Goal: Task Accomplishment & Management: Use online tool/utility

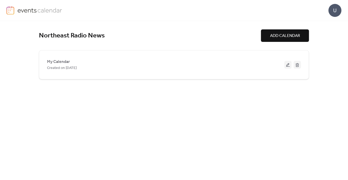
click at [288, 63] on button at bounding box center [288, 65] width 7 height 8
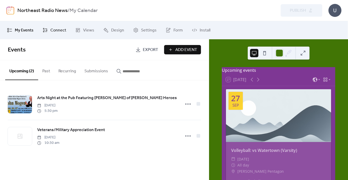
click at [60, 28] on span "Connect" at bounding box center [58, 30] width 16 height 6
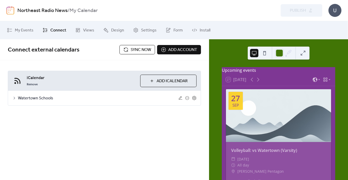
click at [172, 82] on span "Add iCalendar" at bounding box center [172, 81] width 31 height 6
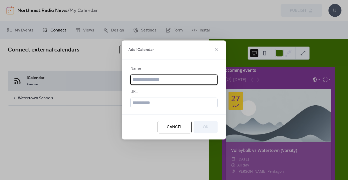
click at [173, 81] on input "text" at bounding box center [174, 80] width 87 height 10
type input "**********"
click at [162, 103] on input "text" at bounding box center [174, 103] width 87 height 10
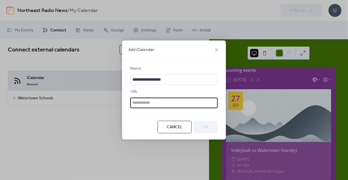
click at [160, 100] on input "text" at bounding box center [174, 103] width 87 height 10
click at [163, 101] on input "text" at bounding box center [174, 103] width 87 height 10
click at [145, 103] on input "text" at bounding box center [174, 103] width 87 height 10
paste input "**********"
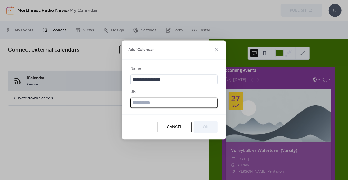
type input "**********"
click at [174, 104] on input "text" at bounding box center [174, 103] width 87 height 10
click at [149, 104] on input "text" at bounding box center [174, 103] width 87 height 10
paste input "**********"
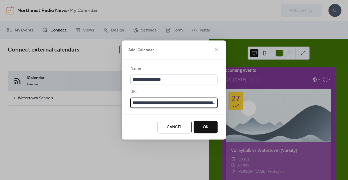
scroll to position [0, 86]
type input "**********"
click at [203, 126] on span "OK" at bounding box center [206, 127] width 6 height 6
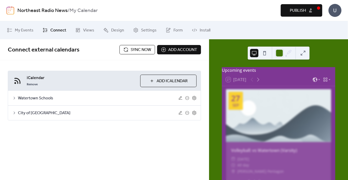
click at [14, 112] on icon at bounding box center [15, 113] width 2 height 3
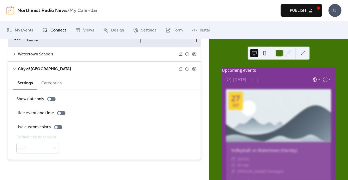
scroll to position [18, 0]
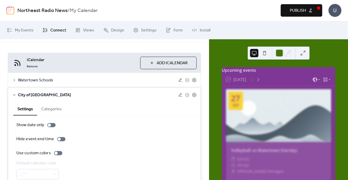
click at [56, 107] on button "Categories" at bounding box center [51, 108] width 29 height 13
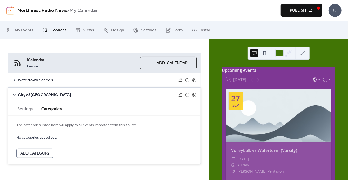
drag, startPoint x: 27, startPoint y: 109, endPoint x: 20, endPoint y: 102, distance: 9.7
click at [27, 108] on button "Settings" at bounding box center [25, 108] width 24 height 13
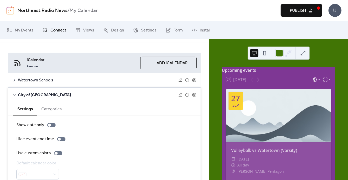
click at [14, 93] on icon at bounding box center [14, 95] width 4 height 4
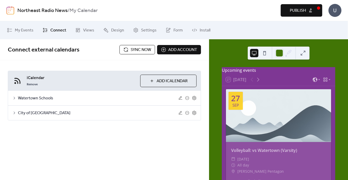
scroll to position [0, 0]
click at [132, 47] on span "Sync now" at bounding box center [141, 50] width 21 height 6
click at [303, 54] on button at bounding box center [303, 53] width 8 height 8
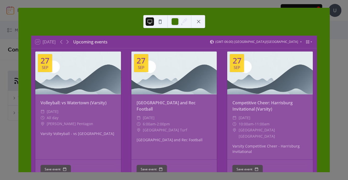
click at [198, 19] on button at bounding box center [199, 21] width 8 height 8
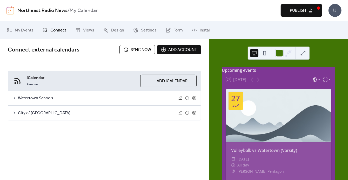
click at [305, 53] on button at bounding box center [303, 53] width 8 height 8
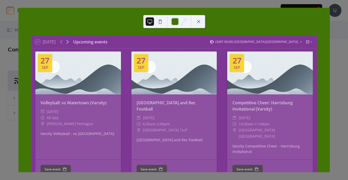
click at [67, 41] on icon at bounding box center [67, 42] width 6 height 6
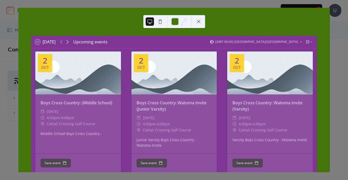
click at [67, 41] on icon at bounding box center [67, 42] width 6 height 6
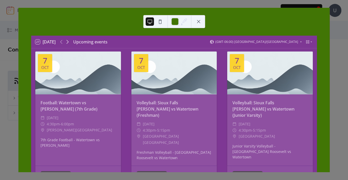
click at [67, 42] on icon at bounding box center [67, 42] width 6 height 6
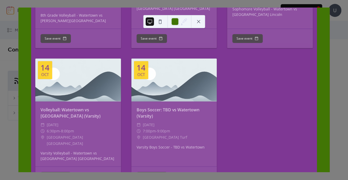
scroll to position [605, 0]
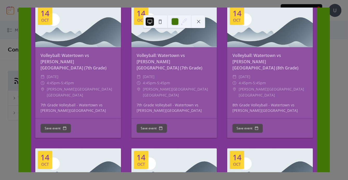
click at [199, 22] on button at bounding box center [199, 21] width 8 height 8
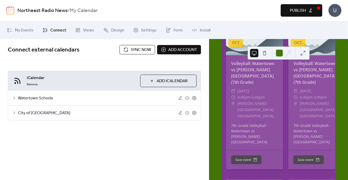
scroll to position [1692, 0]
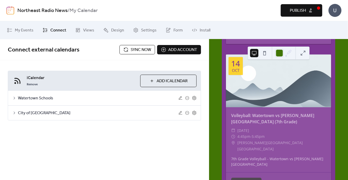
click at [169, 82] on span "Add iCalendar" at bounding box center [172, 81] width 31 height 6
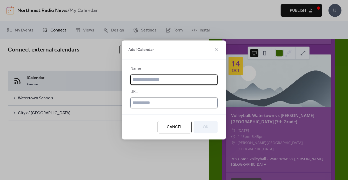
click at [170, 103] on input "text" at bounding box center [174, 103] width 87 height 10
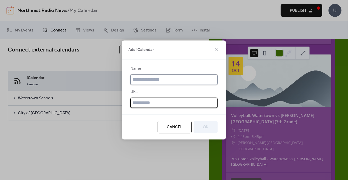
click at [166, 84] on input "text" at bounding box center [174, 80] width 87 height 10
click at [135, 101] on input "text" at bounding box center [174, 103] width 87 height 10
drag, startPoint x: 141, startPoint y: 103, endPoint x: 139, endPoint y: 105, distance: 3.2
click at [139, 105] on input "text" at bounding box center [174, 103] width 87 height 10
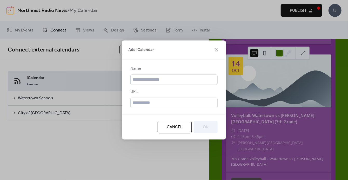
click at [184, 128] on button "Cancel" at bounding box center [175, 127] width 34 height 12
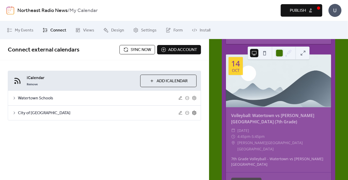
click at [195, 113] on icon at bounding box center [194, 112] width 5 height 5
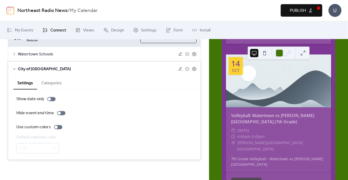
scroll to position [0, 0]
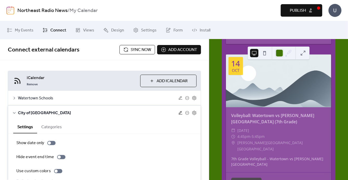
click at [181, 112] on icon at bounding box center [181, 113] width 4 height 4
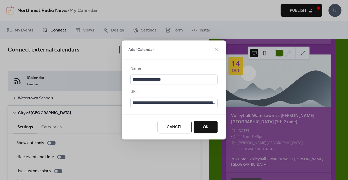
click at [182, 127] on span "Cancel" at bounding box center [175, 127] width 16 height 6
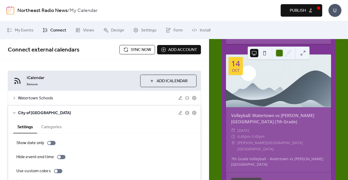
click at [187, 112] on icon at bounding box center [187, 113] width 4 height 4
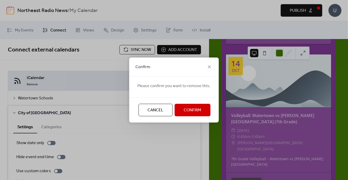
click at [187, 111] on span "Confirm" at bounding box center [193, 110] width 18 height 6
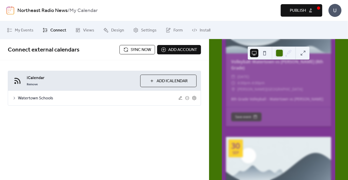
click at [169, 82] on span "Add iCalendar" at bounding box center [172, 81] width 31 height 6
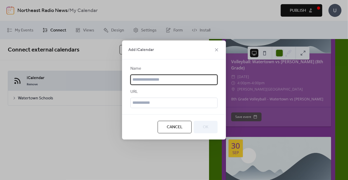
click at [163, 81] on input "text" at bounding box center [174, 80] width 87 height 10
type input "**********"
click at [165, 101] on input "text" at bounding box center [174, 103] width 87 height 10
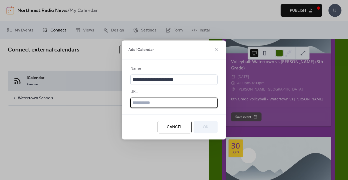
paste input "**********"
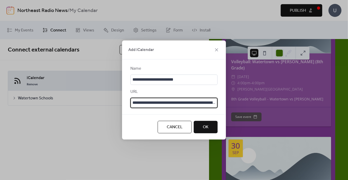
scroll to position [0, 56]
type input "**********"
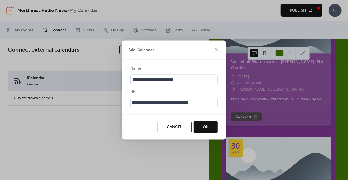
scroll to position [0, 0]
click at [210, 124] on button "OK" at bounding box center [206, 127] width 24 height 12
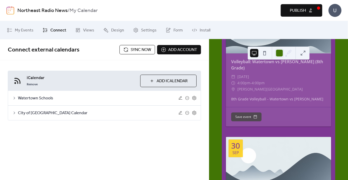
click at [140, 51] on span "Sync now" at bounding box center [141, 50] width 21 height 6
click at [308, 9] on button "Publish" at bounding box center [302, 10] width 42 height 12
click at [52, 32] on span "Connect" at bounding box center [58, 30] width 16 height 6
click at [182, 53] on span "Add account" at bounding box center [182, 50] width 29 height 6
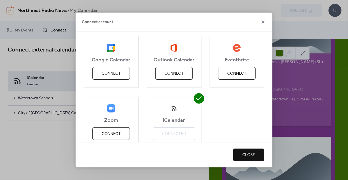
scroll to position [1, 0]
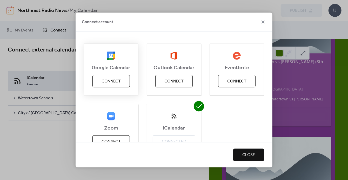
click at [114, 82] on span "Connect" at bounding box center [111, 81] width 19 height 6
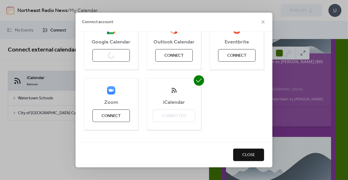
scroll to position [0, 0]
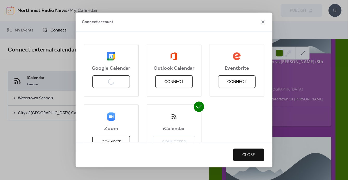
click at [249, 158] on span "Close" at bounding box center [249, 155] width 13 height 6
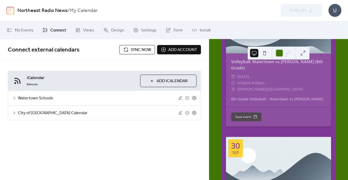
click at [51, 29] on span "Connect" at bounding box center [58, 30] width 16 height 6
click at [180, 50] on span "Add account" at bounding box center [182, 50] width 29 height 6
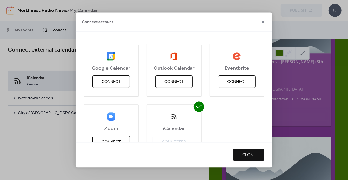
drag, startPoint x: 266, startPoint y: 21, endPoint x: 265, endPoint y: 16, distance: 4.7
click at [266, 21] on icon at bounding box center [263, 22] width 6 height 6
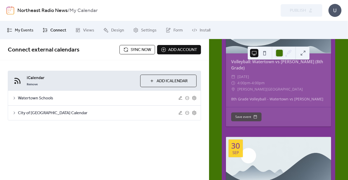
click at [32, 29] on span "My Events" at bounding box center [24, 30] width 19 height 6
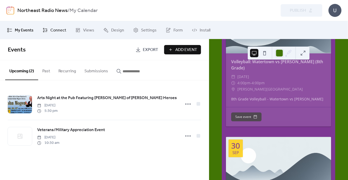
click at [51, 29] on span "Connect" at bounding box center [58, 30] width 16 height 6
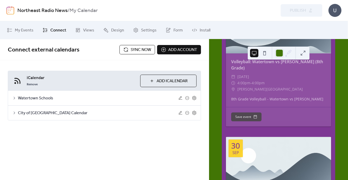
click at [187, 50] on span "Add account" at bounding box center [182, 50] width 29 height 6
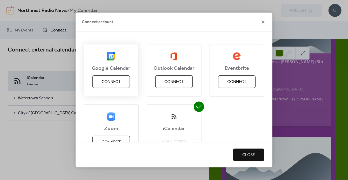
click at [114, 83] on span "Connect" at bounding box center [111, 82] width 19 height 6
click at [264, 21] on icon at bounding box center [263, 22] width 6 height 6
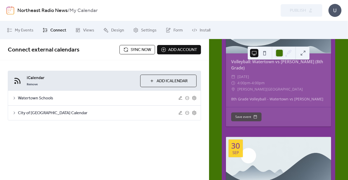
click at [157, 78] on span "Add iCalendar" at bounding box center [172, 81] width 31 height 6
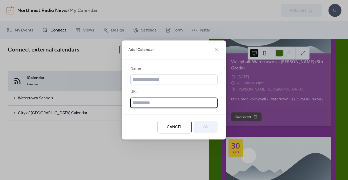
click at [163, 104] on input "text" at bounding box center [174, 103] width 87 height 10
paste input "**********"
type input "**********"
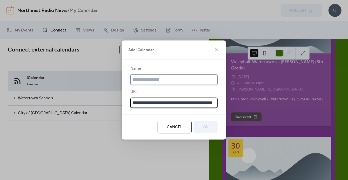
scroll to position [0, 0]
click at [172, 77] on input "text" at bounding box center [174, 80] width 87 height 10
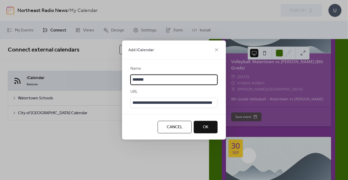
type input "*******"
click at [210, 129] on button "OK" at bounding box center [206, 127] width 24 height 12
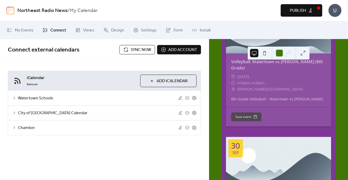
click at [134, 47] on span "Sync now" at bounding box center [141, 50] width 21 height 6
drag, startPoint x: 147, startPoint y: 51, endPoint x: 154, endPoint y: 50, distance: 7.2
click at [147, 51] on span "Sync now" at bounding box center [141, 50] width 21 height 6
click at [195, 128] on icon at bounding box center [194, 127] width 5 height 5
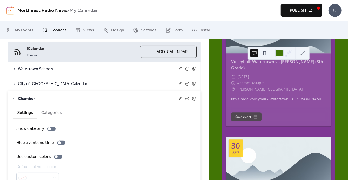
scroll to position [58, 0]
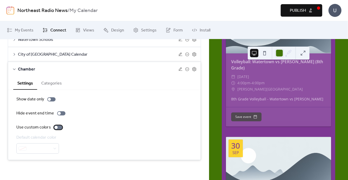
click at [55, 127] on div at bounding box center [56, 127] width 3 height 3
click at [57, 149] on div at bounding box center [37, 148] width 43 height 10
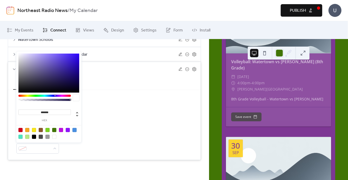
click at [54, 129] on div at bounding box center [54, 130] width 4 height 4
type input "*******"
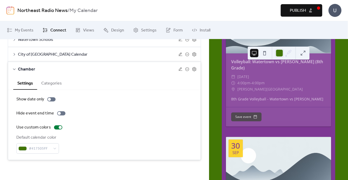
click at [80, 150] on div "Default calendar color #417505FF" at bounding box center [104, 143] width 176 height 19
click at [13, 67] on icon at bounding box center [14, 69] width 4 height 4
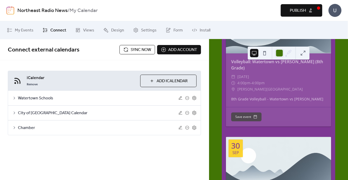
scroll to position [0, 0]
click at [195, 112] on icon at bounding box center [195, 113] width 2 height 2
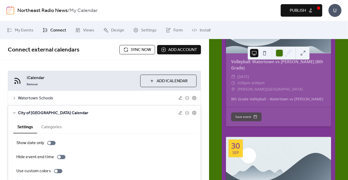
scroll to position [58, 0]
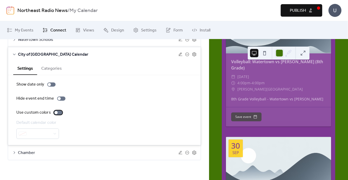
click at [55, 112] on div at bounding box center [56, 112] width 3 height 3
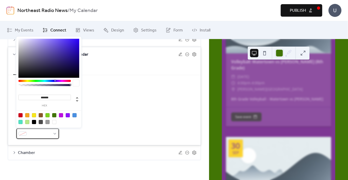
click at [52, 135] on div at bounding box center [37, 133] width 43 height 10
click at [27, 114] on div at bounding box center [27, 115] width 4 height 4
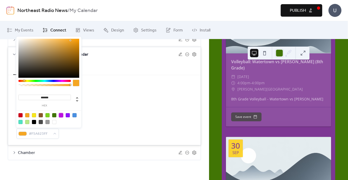
click at [62, 115] on div at bounding box center [61, 115] width 4 height 4
type input "*******"
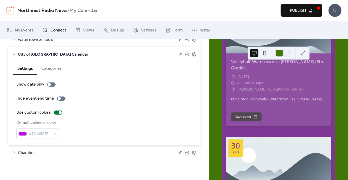
click at [100, 133] on div "Default calendar color #BD10E0FF" at bounding box center [104, 129] width 176 height 19
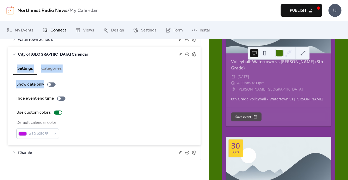
drag, startPoint x: 186, startPoint y: 53, endPoint x: 117, endPoint y: 93, distance: 79.2
click at [117, 93] on div "City of Watertown Calendar Settings Categories Show date only Hide event end ti…" at bounding box center [104, 96] width 193 height 98
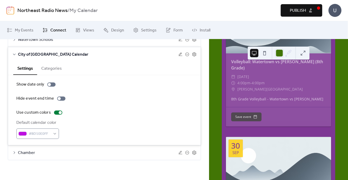
click at [52, 128] on div "Default calendar color #BD10E0FF" at bounding box center [37, 129] width 43 height 19
drag, startPoint x: 52, startPoint y: 128, endPoint x: 51, endPoint y: 130, distance: 2.7
click at [51, 130] on div "#BD10E0FF" at bounding box center [37, 133] width 43 height 10
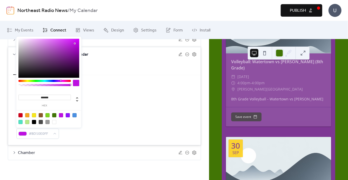
click at [20, 114] on div at bounding box center [20, 115] width 4 height 4
type input "*******"
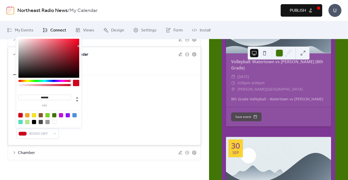
click at [97, 117] on div "Show date only Hide event end time Use custom colors Default calendar color #D0…" at bounding box center [104, 109] width 176 height 57
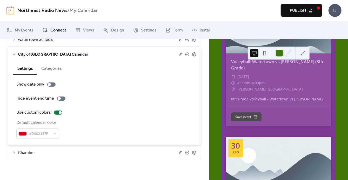
click at [184, 52] on div at bounding box center [188, 54] width 18 height 5
click at [185, 52] on icon at bounding box center [187, 54] width 4 height 4
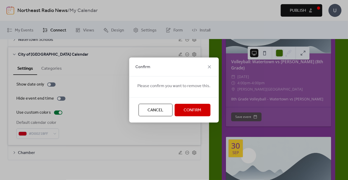
click at [190, 108] on span "Confirm" at bounding box center [193, 110] width 18 height 6
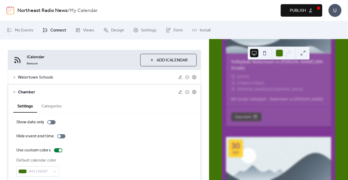
scroll to position [0, 0]
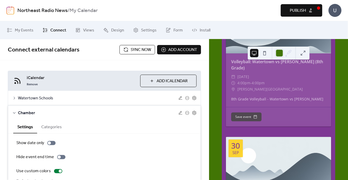
click at [14, 111] on icon at bounding box center [14, 113] width 4 height 4
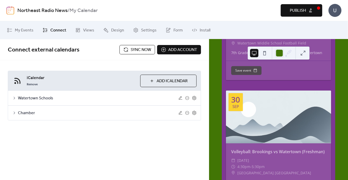
click at [301, 53] on button at bounding box center [303, 53] width 8 height 8
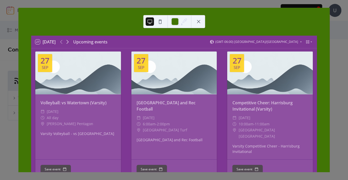
click at [68, 40] on icon at bounding box center [67, 42] width 6 height 6
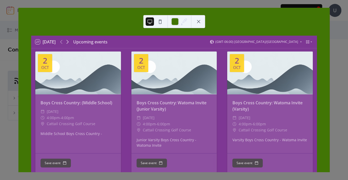
click at [69, 41] on icon at bounding box center [67, 42] width 6 height 6
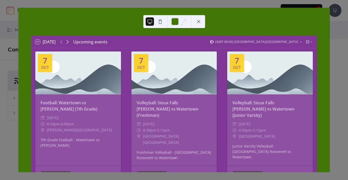
click at [68, 42] on icon at bounding box center [67, 42] width 6 height 6
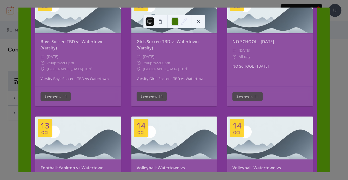
scroll to position [34, 0]
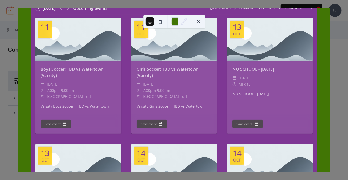
click at [196, 22] on button at bounding box center [199, 21] width 8 height 8
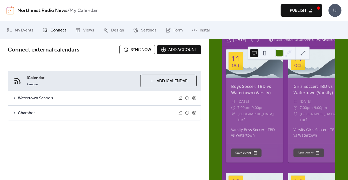
scroll to position [43, 0]
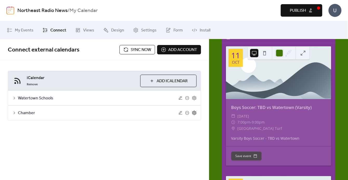
click at [194, 112] on icon at bounding box center [194, 112] width 5 height 5
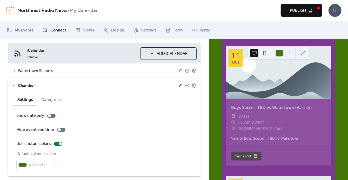
scroll to position [44, 0]
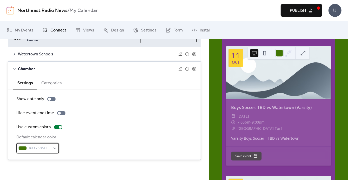
click at [36, 151] on span "#417505FF" at bounding box center [40, 148] width 22 height 6
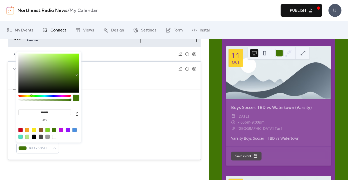
click at [34, 129] on div at bounding box center [34, 130] width 4 height 4
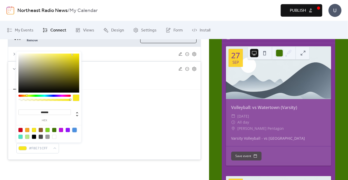
click at [74, 130] on div at bounding box center [75, 130] width 4 height 4
type input "*******"
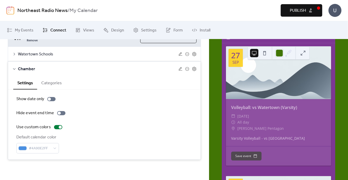
drag, startPoint x: 93, startPoint y: 148, endPoint x: 88, endPoint y: 149, distance: 5.4
click at [93, 148] on div "Default calendar color #4A90E2FF" at bounding box center [104, 143] width 176 height 19
click at [187, 68] on icon at bounding box center [187, 69] width 4 height 4
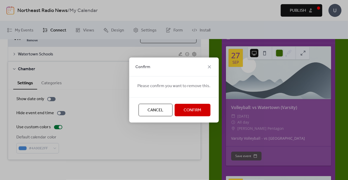
click at [159, 113] on span "Cancel" at bounding box center [156, 110] width 16 height 6
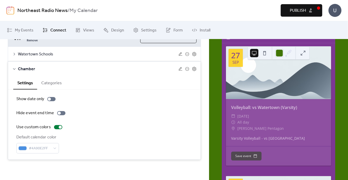
click at [15, 66] on div "Chamber" at bounding box center [104, 69] width 193 height 15
click at [15, 68] on icon at bounding box center [14, 69] width 4 height 4
